Goal: Information Seeking & Learning: Learn about a topic

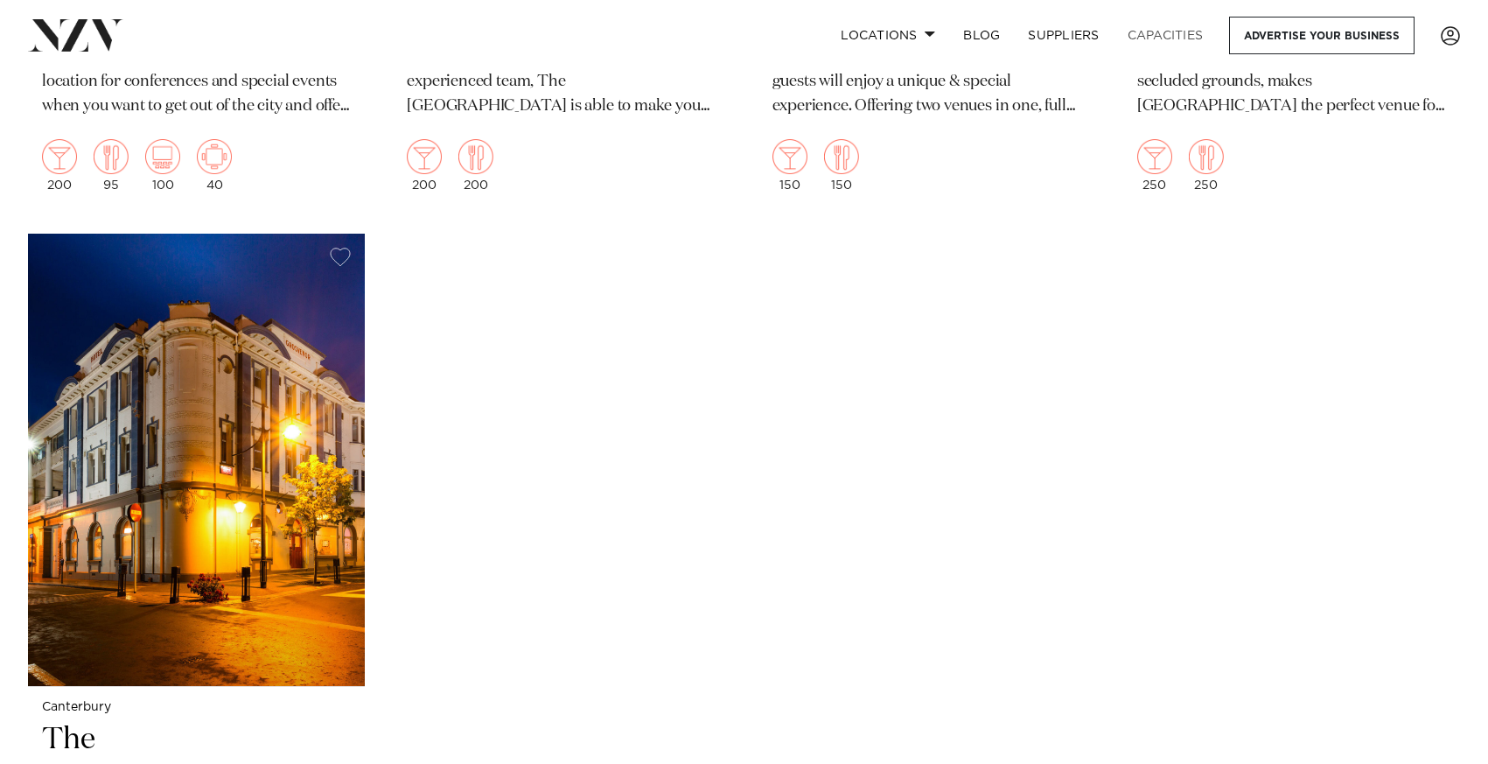
scroll to position [3571, 0]
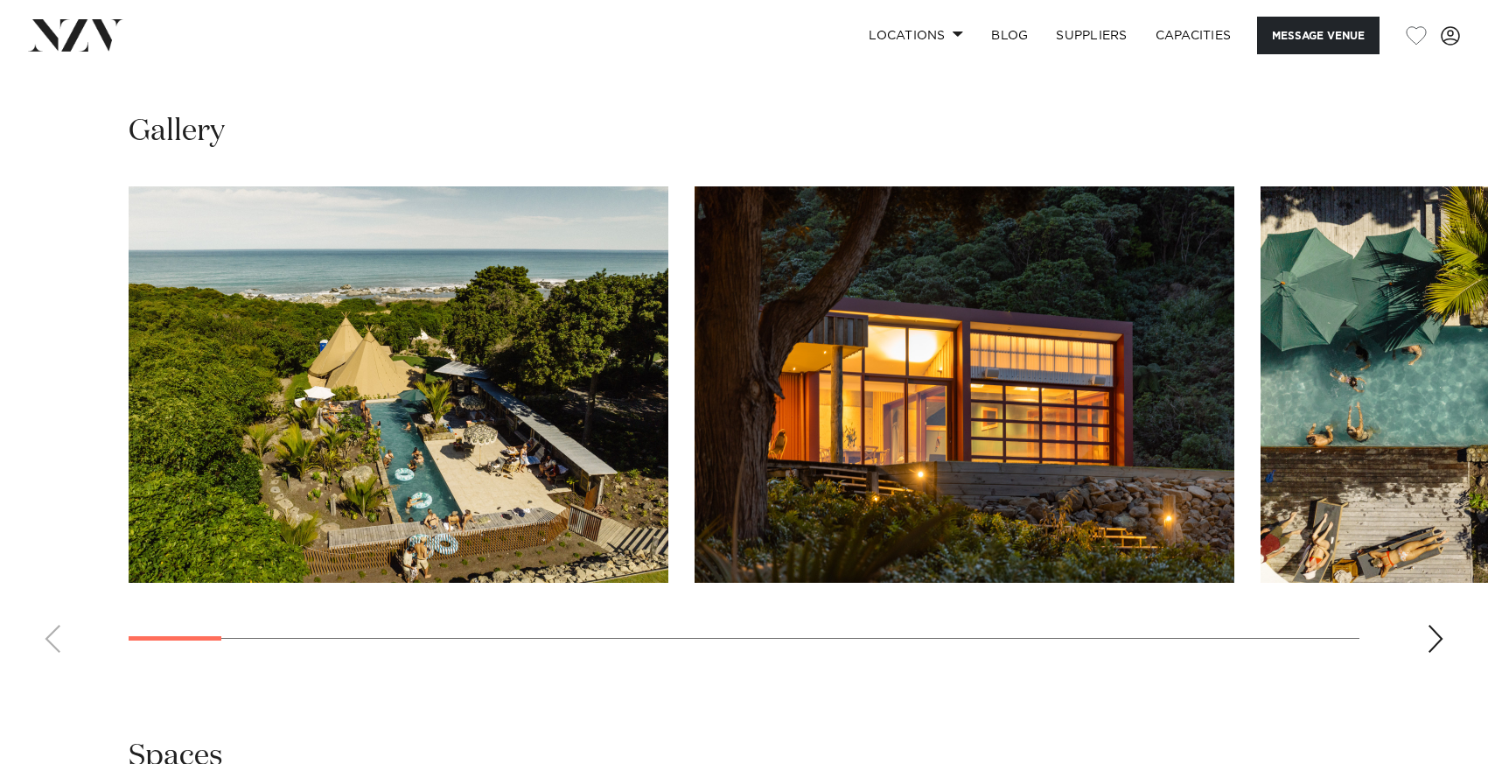
scroll to position [1567, 0]
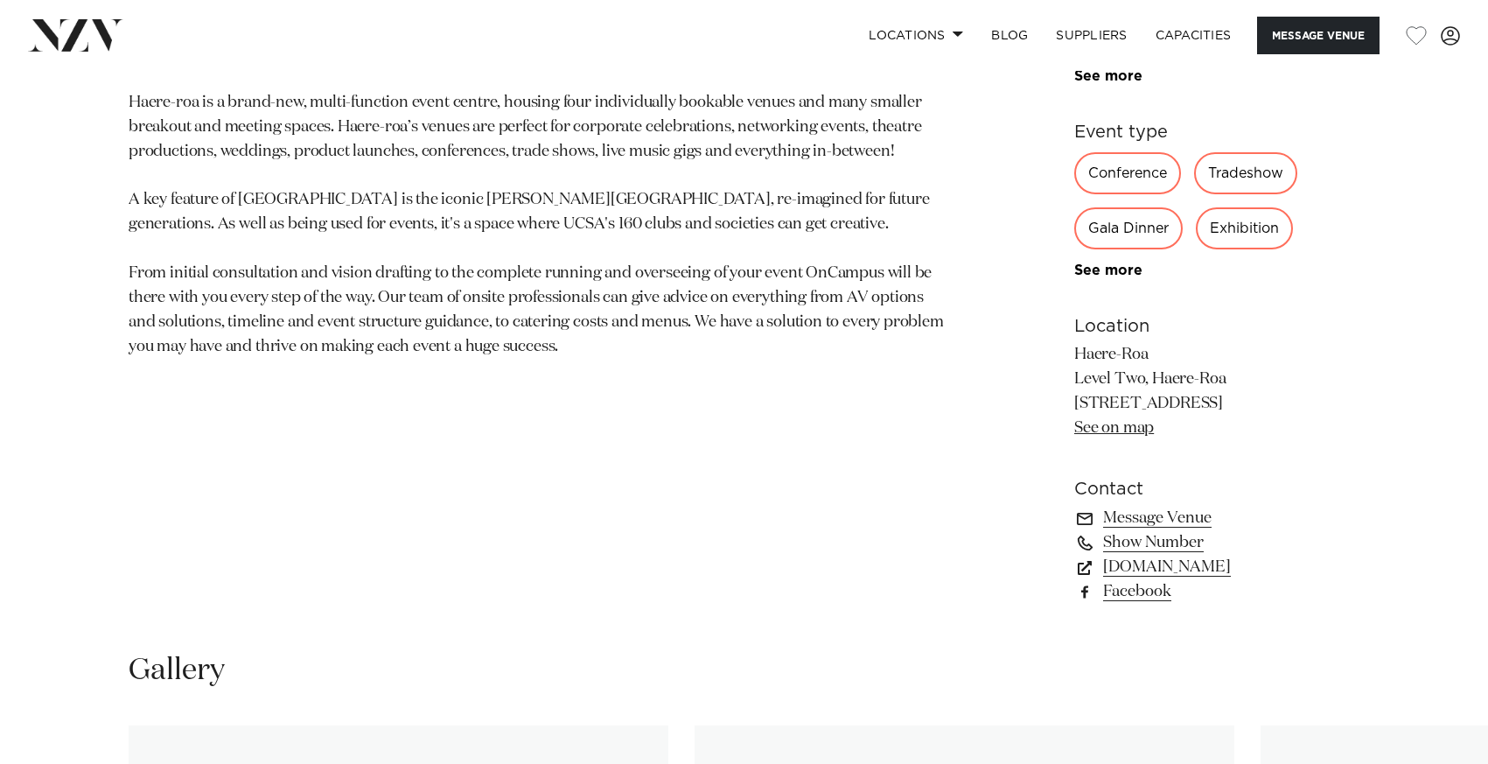
scroll to position [1589, 0]
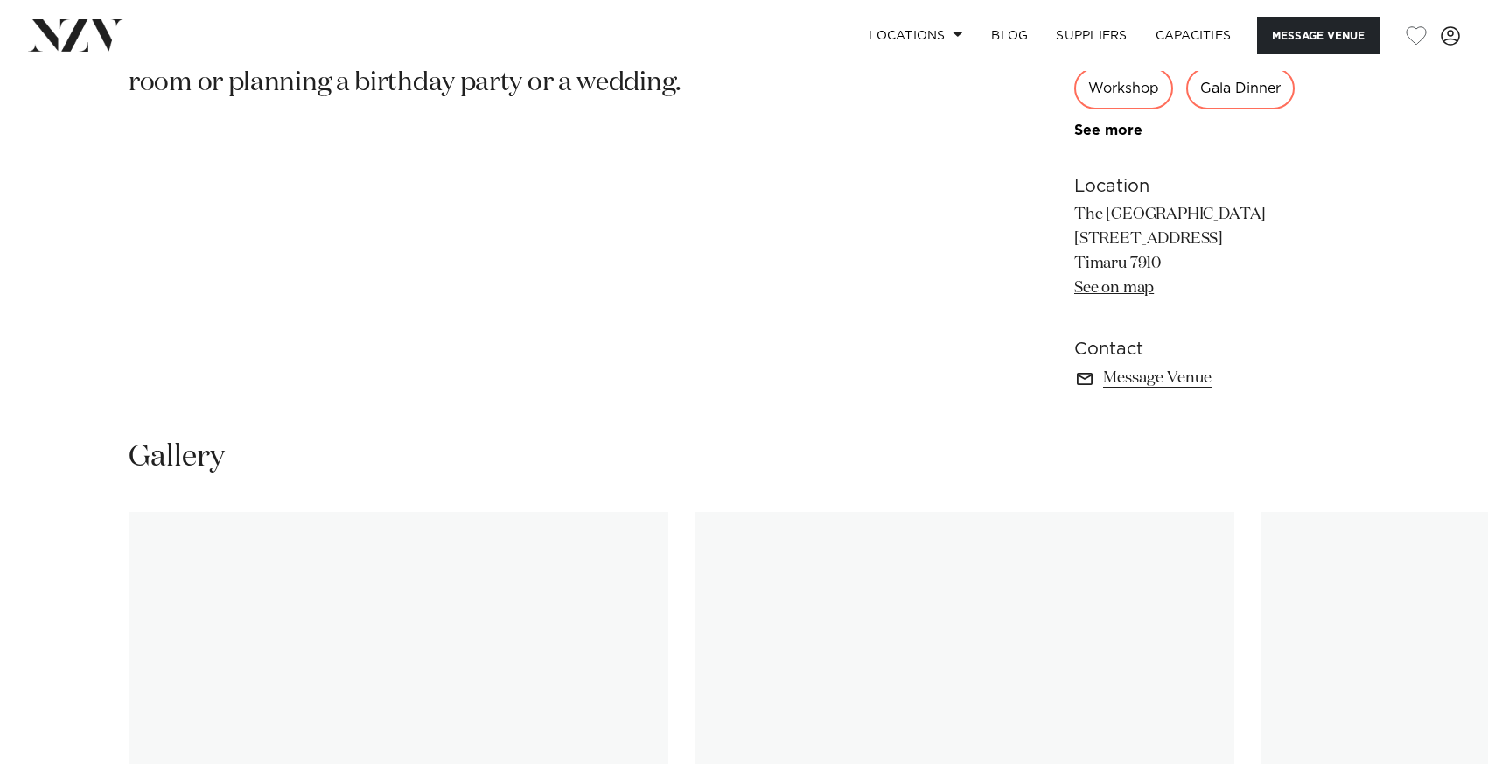
scroll to position [1220, 0]
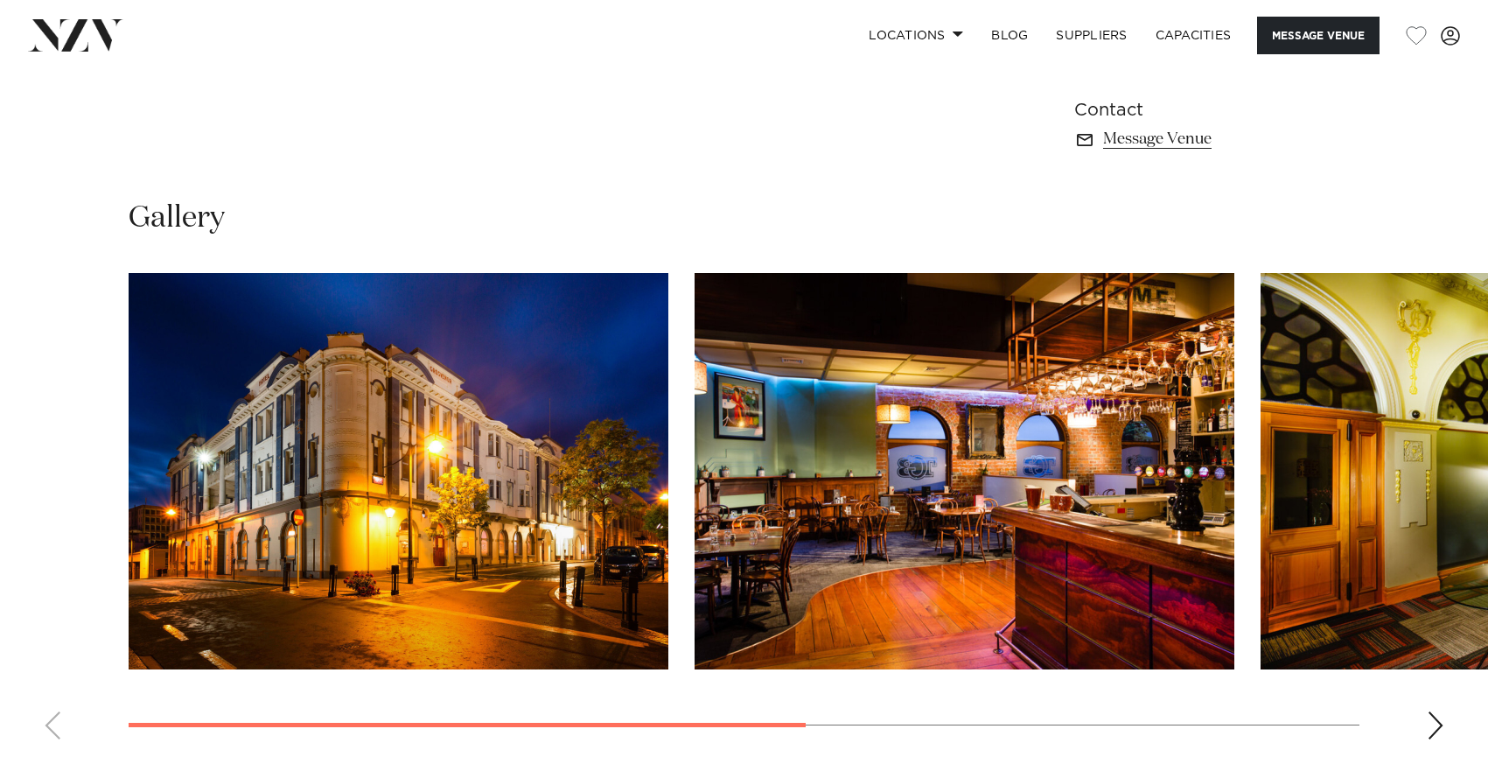
click at [1437, 722] on div "Next slide" at bounding box center [1435, 725] width 17 height 28
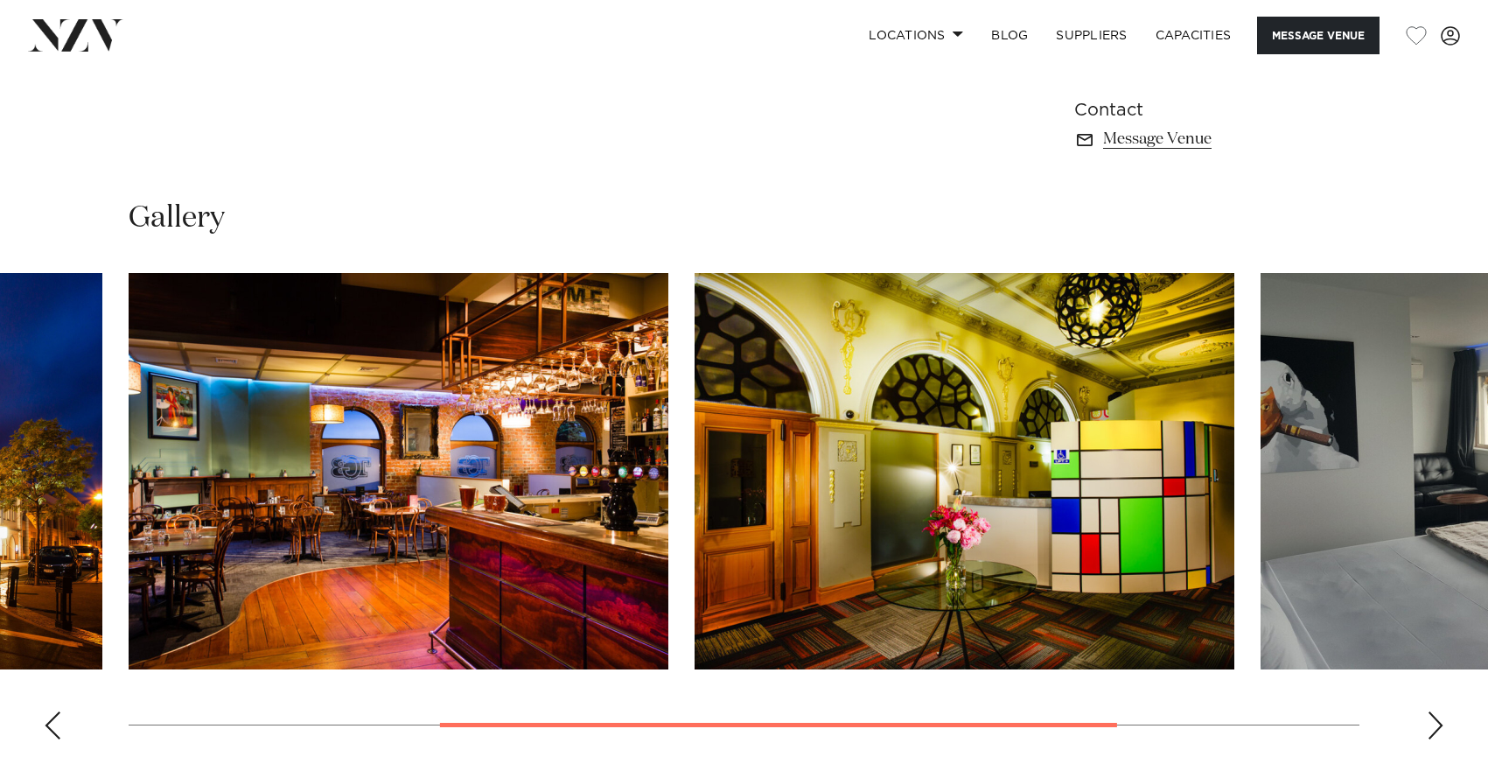
click at [1438, 721] on div "Next slide" at bounding box center [1435, 725] width 17 height 28
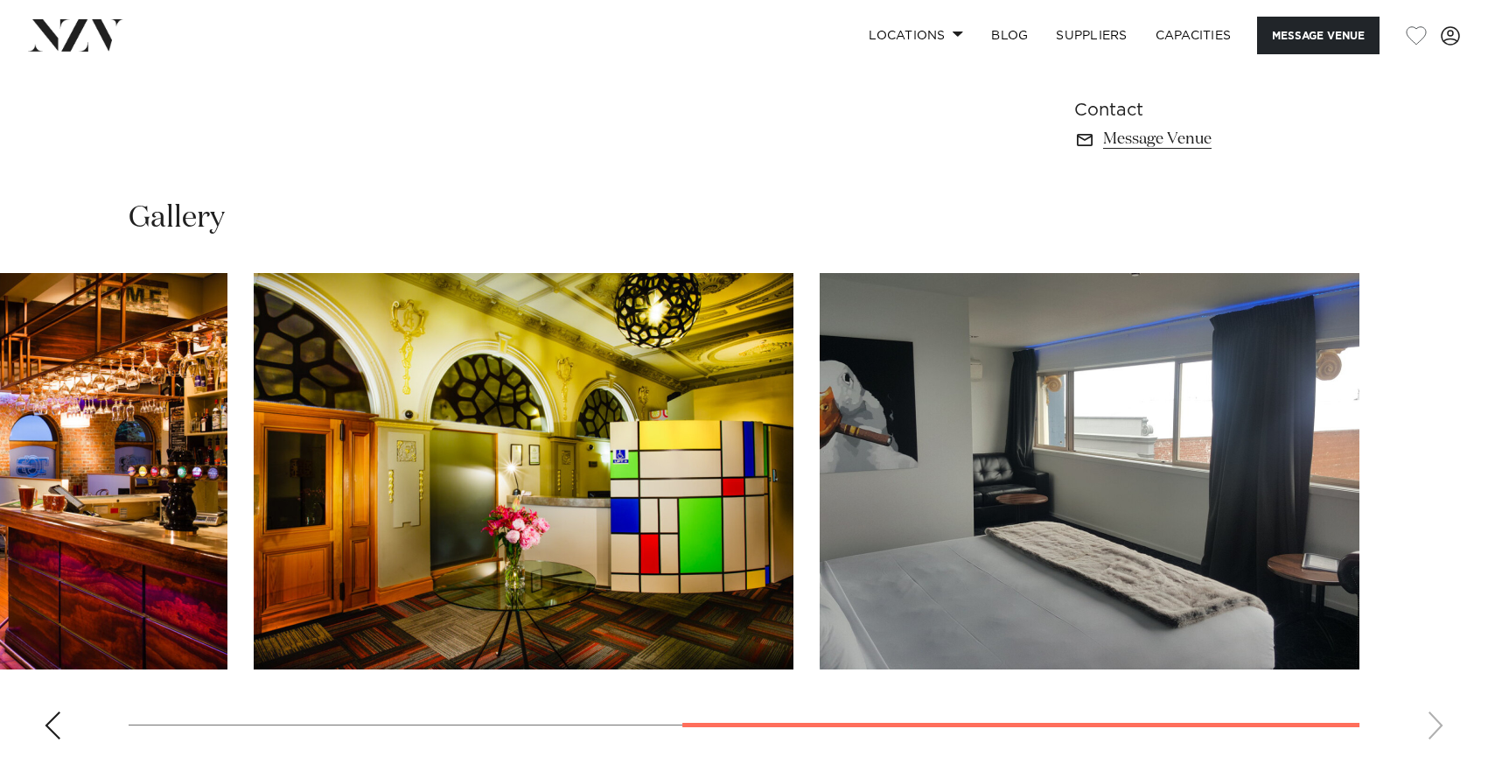
click at [1438, 721] on swiper-container at bounding box center [744, 513] width 1488 height 480
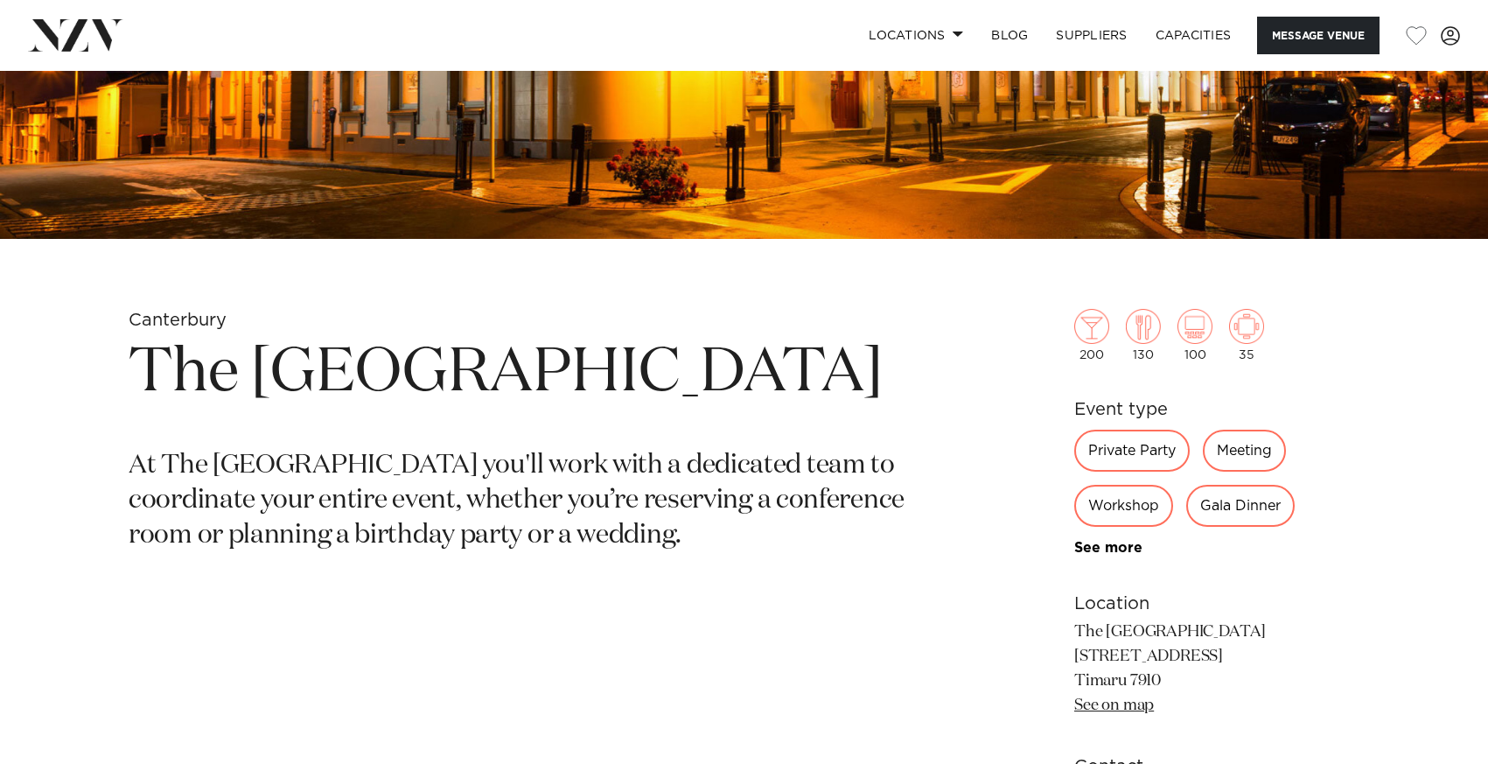
scroll to position [528, 0]
